Goal: Find contact information: Find contact information

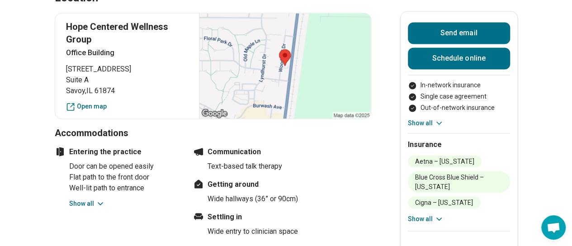
scroll to position [633, 0]
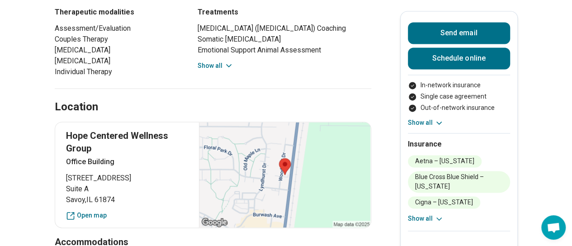
click at [286, 123] on div at bounding box center [284, 174] width 171 height 105
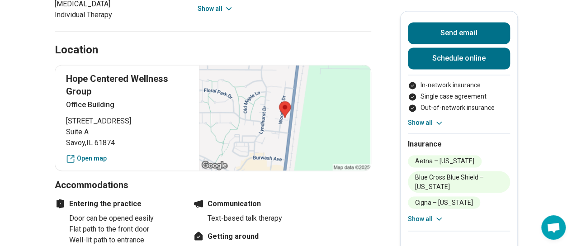
scroll to position [678, 0]
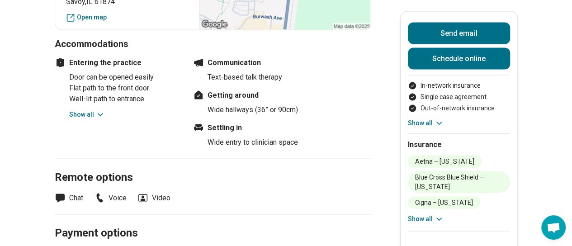
scroll to position [904, 0]
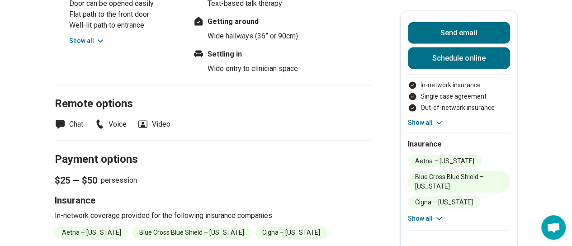
click at [104, 119] on icon at bounding box center [99, 124] width 11 height 11
click at [127, 119] on li "Voice" at bounding box center [110, 124] width 33 height 11
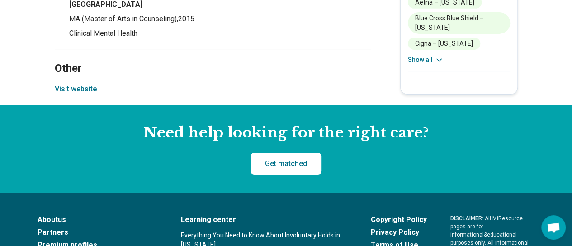
scroll to position [1356, 0]
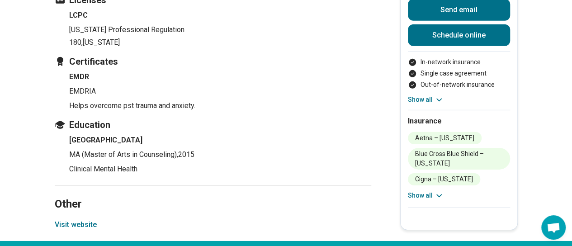
click at [75, 219] on button "Visit website" at bounding box center [76, 224] width 42 height 11
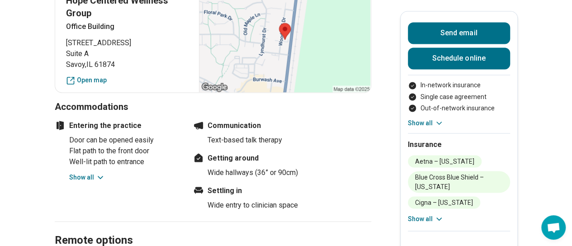
scroll to position [814, 0]
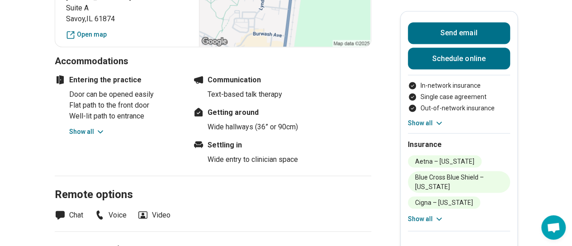
click at [117, 209] on li "Voice" at bounding box center [110, 214] width 33 height 11
click at [116, 209] on li "Voice" at bounding box center [110, 214] width 33 height 11
click at [104, 209] on icon at bounding box center [99, 214] width 11 height 11
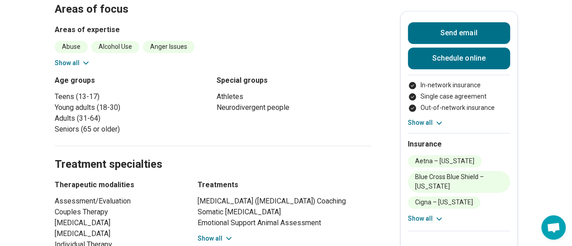
scroll to position [542, 0]
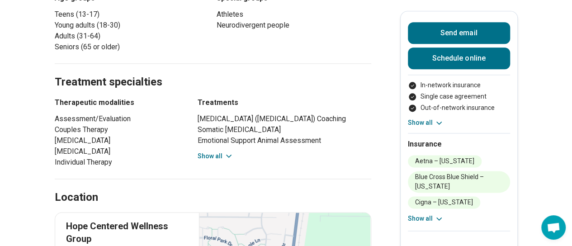
click at [99, 220] on p "Hope Centered Wellness Group" at bounding box center [127, 232] width 123 height 25
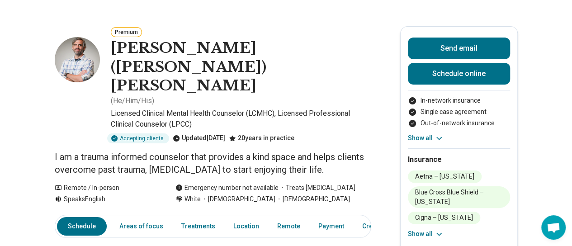
scroll to position [45, 0]
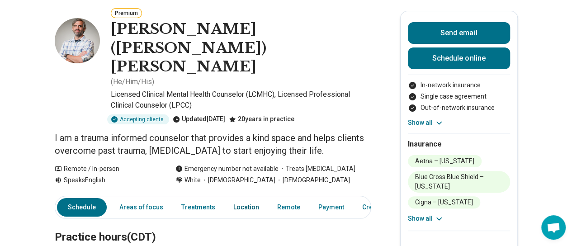
click at [250, 198] on link "Location" at bounding box center [246, 207] width 37 height 19
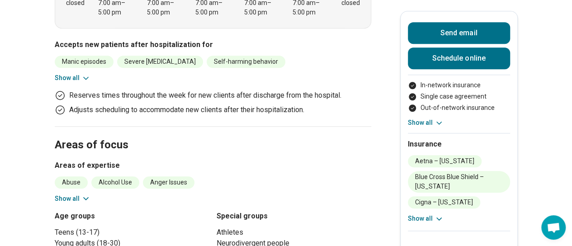
scroll to position [370, 0]
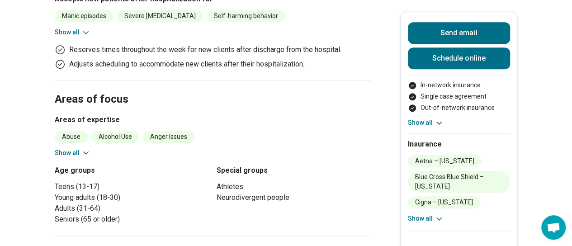
click at [435, 122] on button "Show all" at bounding box center [426, 122] width 36 height 9
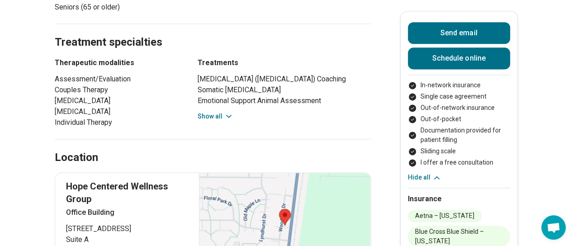
scroll to position [596, 0]
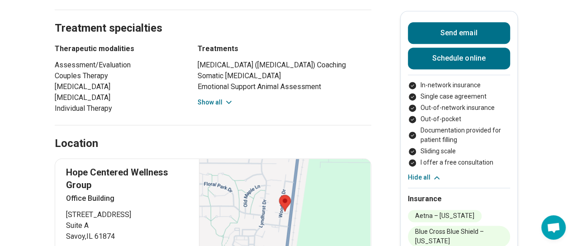
click at [431, 176] on button "Hide all" at bounding box center [424, 177] width 33 height 9
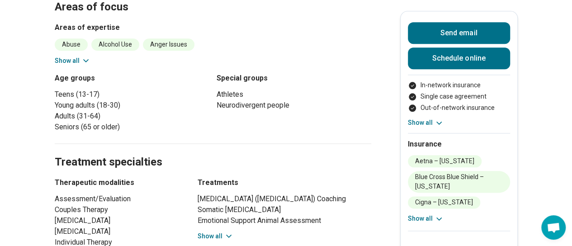
scroll to position [551, 0]
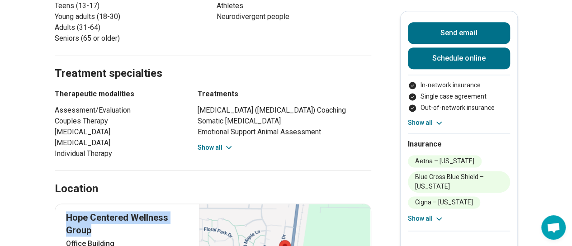
drag, startPoint x: 66, startPoint y: 171, endPoint x: 120, endPoint y: 183, distance: 55.9
copy p "Hope Centered Wellness Group"
